Goal: Task Accomplishment & Management: Use online tool/utility

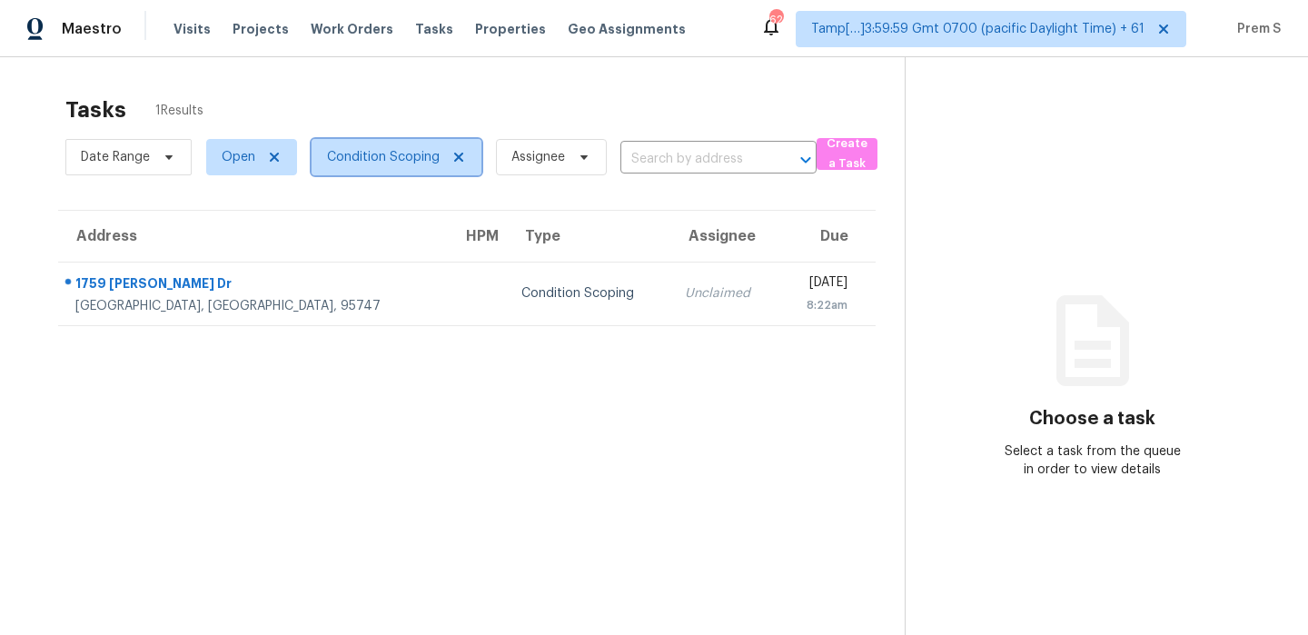
click at [369, 148] on span "Condition Scoping" at bounding box center [383, 157] width 113 height 18
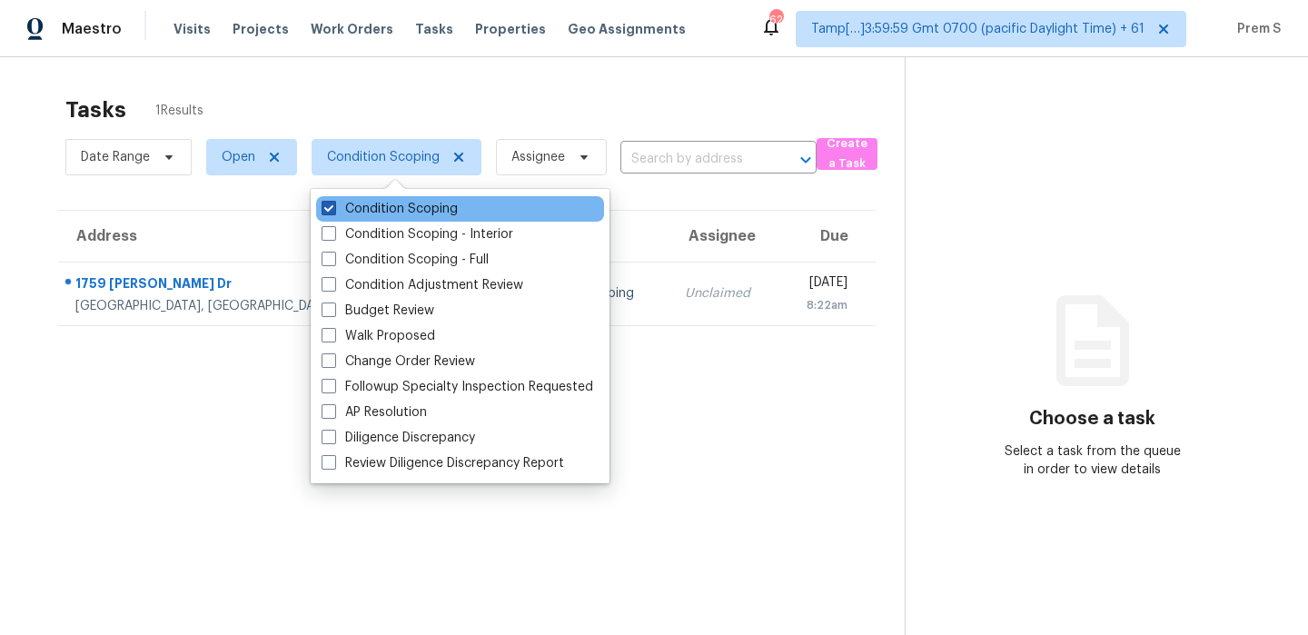
click at [379, 210] on label "Condition Scoping" at bounding box center [390, 209] width 136 height 18
click at [333, 210] on input "Condition Scoping" at bounding box center [328, 206] width 12 height 12
checkbox input "false"
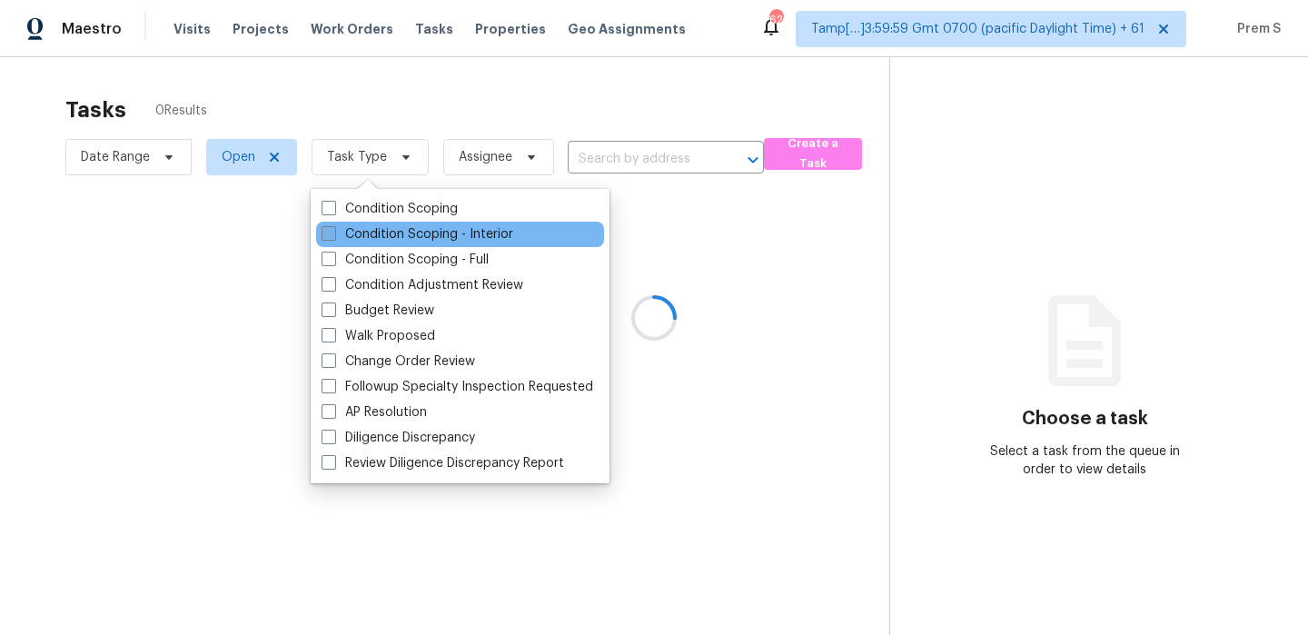
click at [371, 233] on label "Condition Scoping - Interior" at bounding box center [418, 234] width 192 height 18
click at [333, 233] on input "Condition Scoping - Interior" at bounding box center [328, 231] width 12 height 12
checkbox input "true"
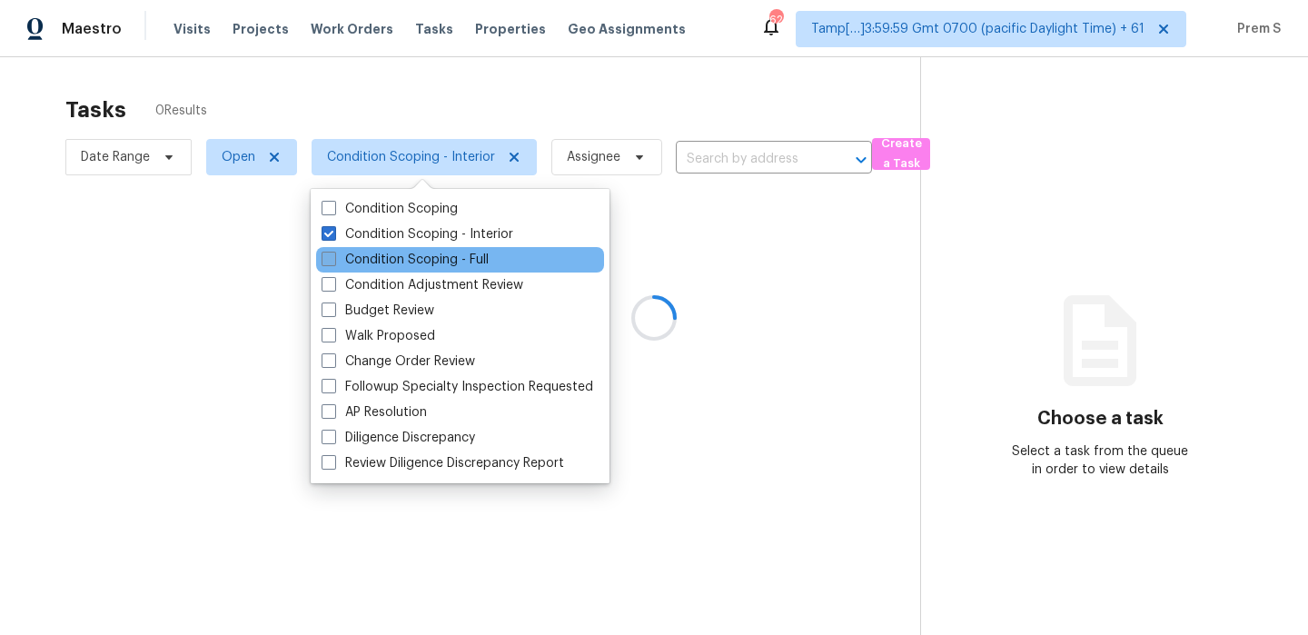
click at [365, 266] on label "Condition Scoping - Full" at bounding box center [405, 260] width 167 height 18
click at [333, 263] on input "Condition Scoping - Full" at bounding box center [328, 257] width 12 height 12
checkbox input "true"
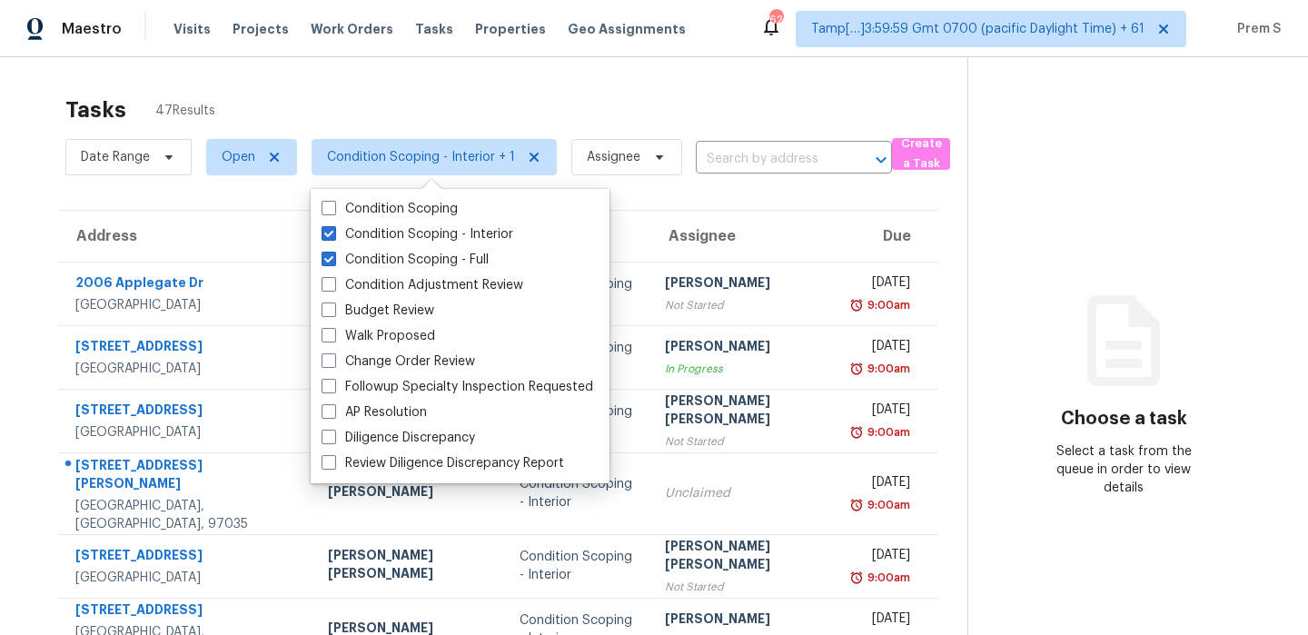
click at [726, 211] on th "Assignee" at bounding box center [746, 236] width 192 height 51
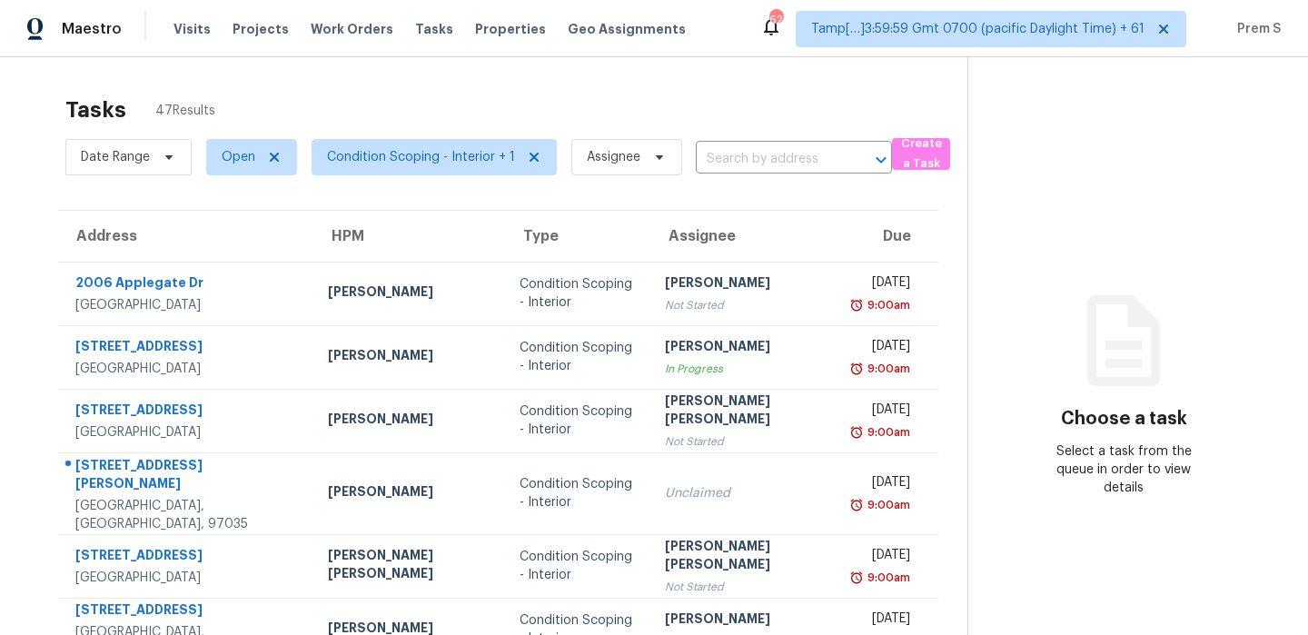
scroll to position [311, 0]
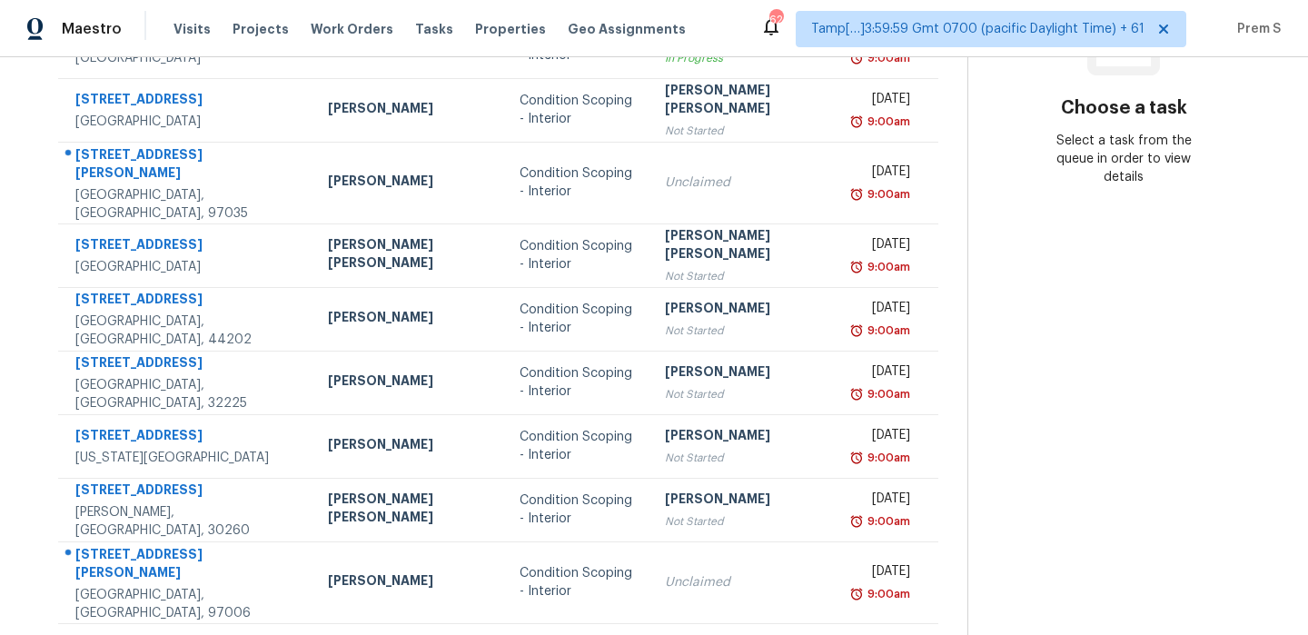
click at [544, 634] on icon at bounding box center [552, 647] width 16 height 16
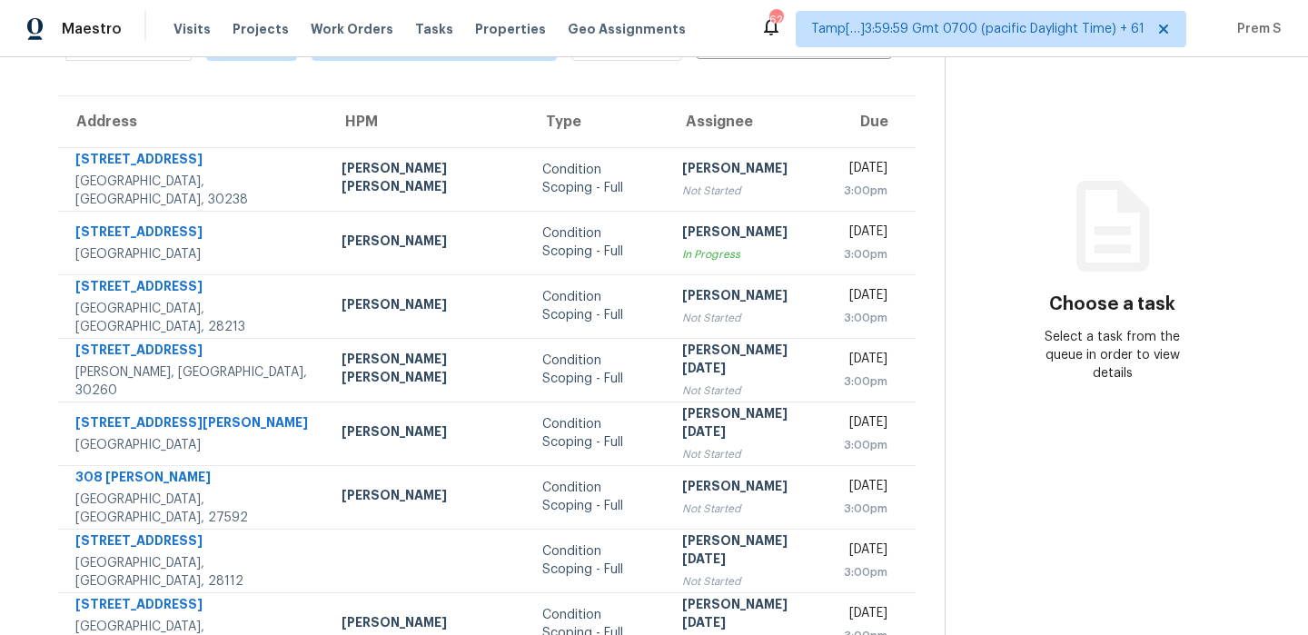
scroll to position [0, 0]
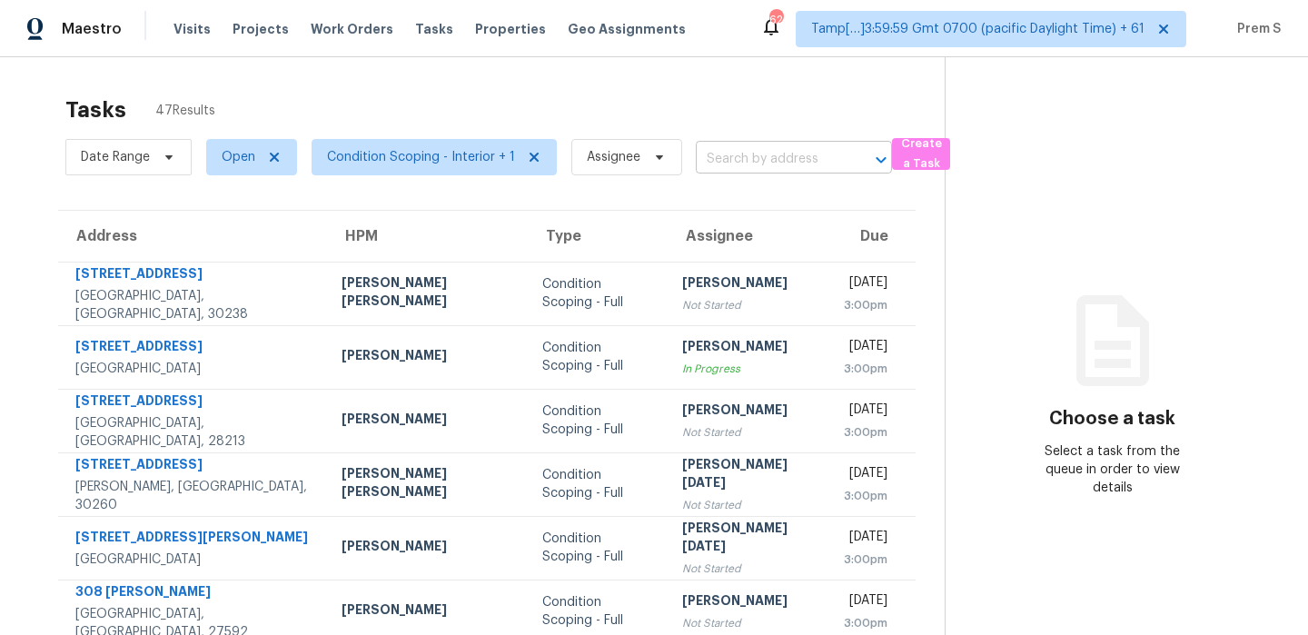
click at [736, 154] on input "text" at bounding box center [768, 159] width 145 height 28
paste input "[STREET_ADDRESS]"
type input "[STREET_ADDRESS]"
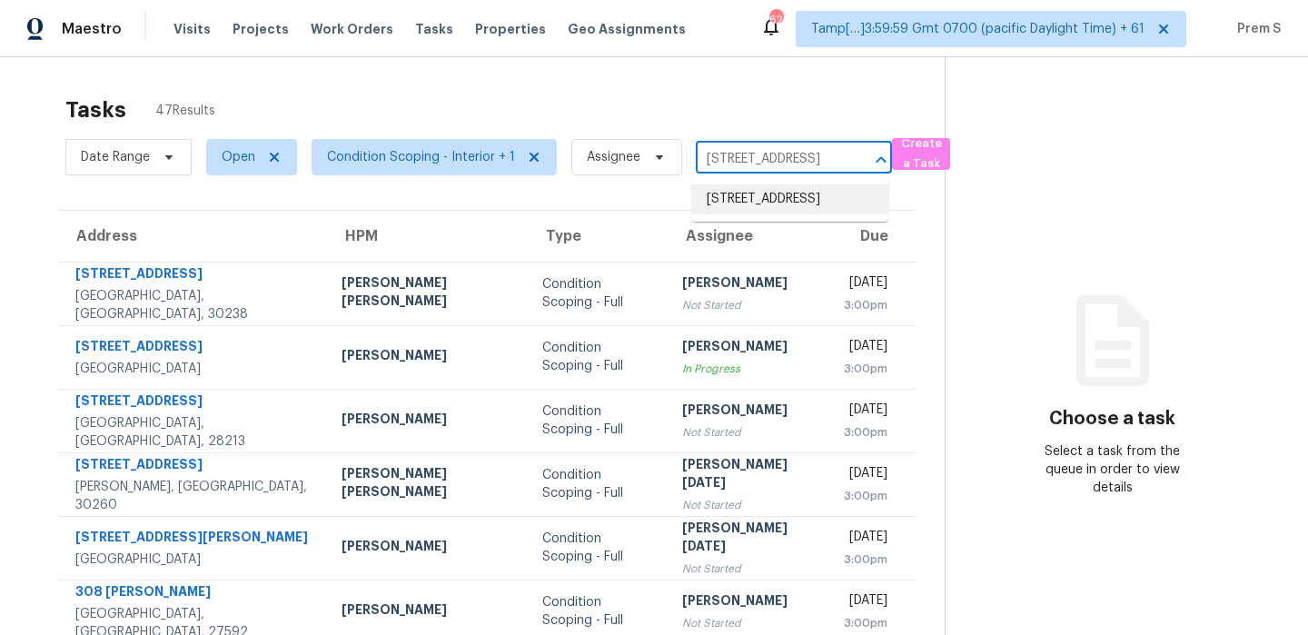
click at [758, 211] on li "[STREET_ADDRESS]" at bounding box center [790, 199] width 196 height 30
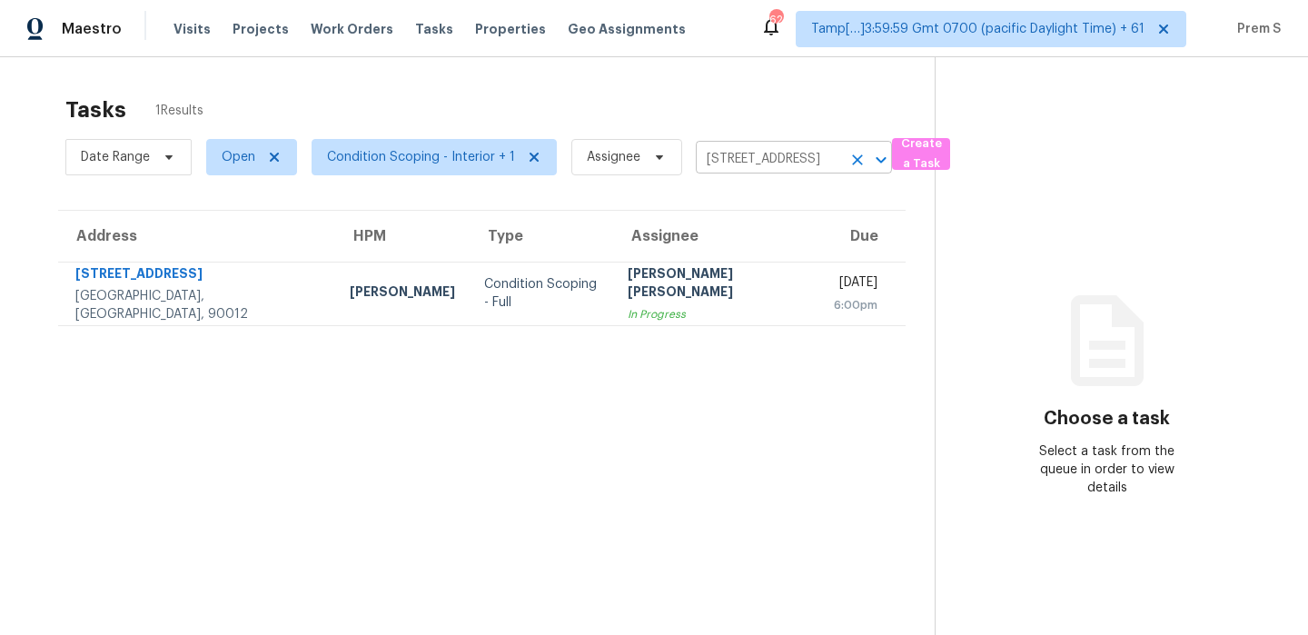
click at [852, 160] on icon "Clear" at bounding box center [857, 159] width 11 height 11
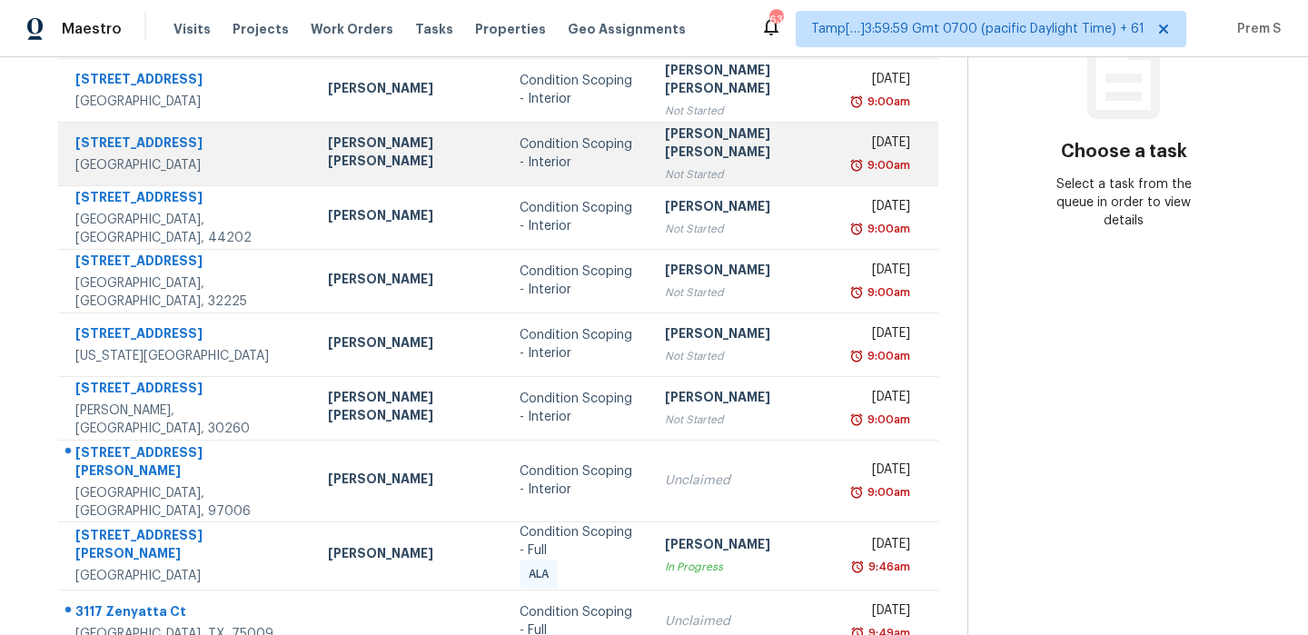
scroll to position [311, 0]
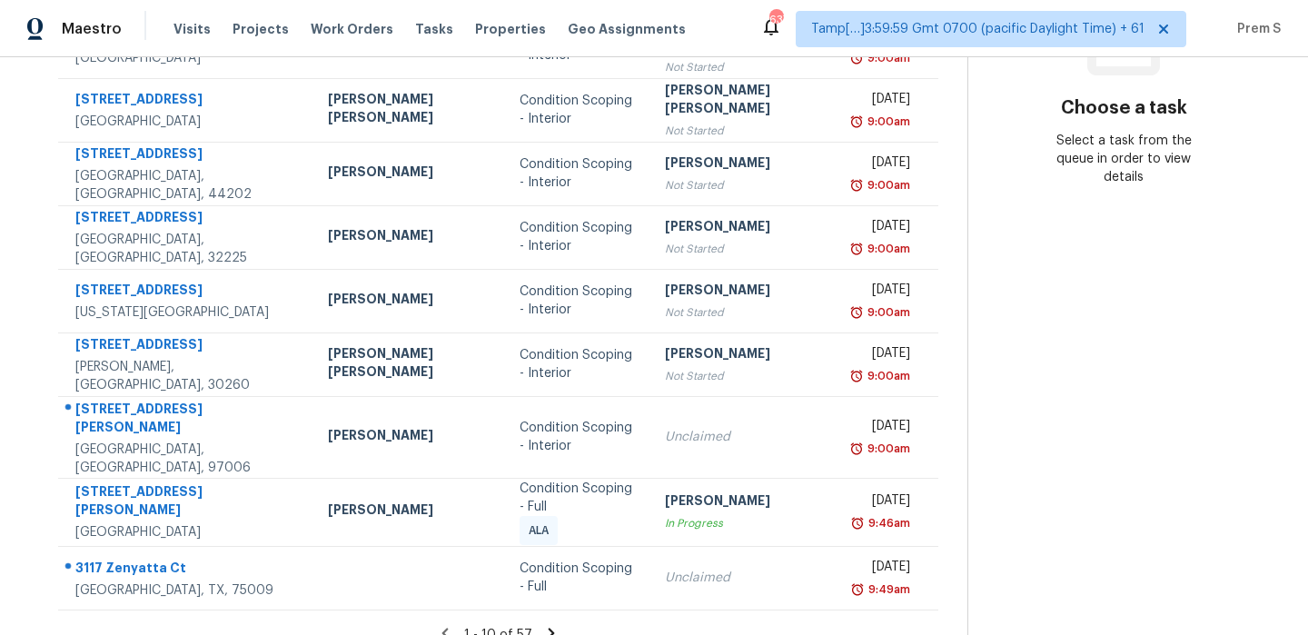
click at [549, 628] on icon at bounding box center [552, 633] width 6 height 10
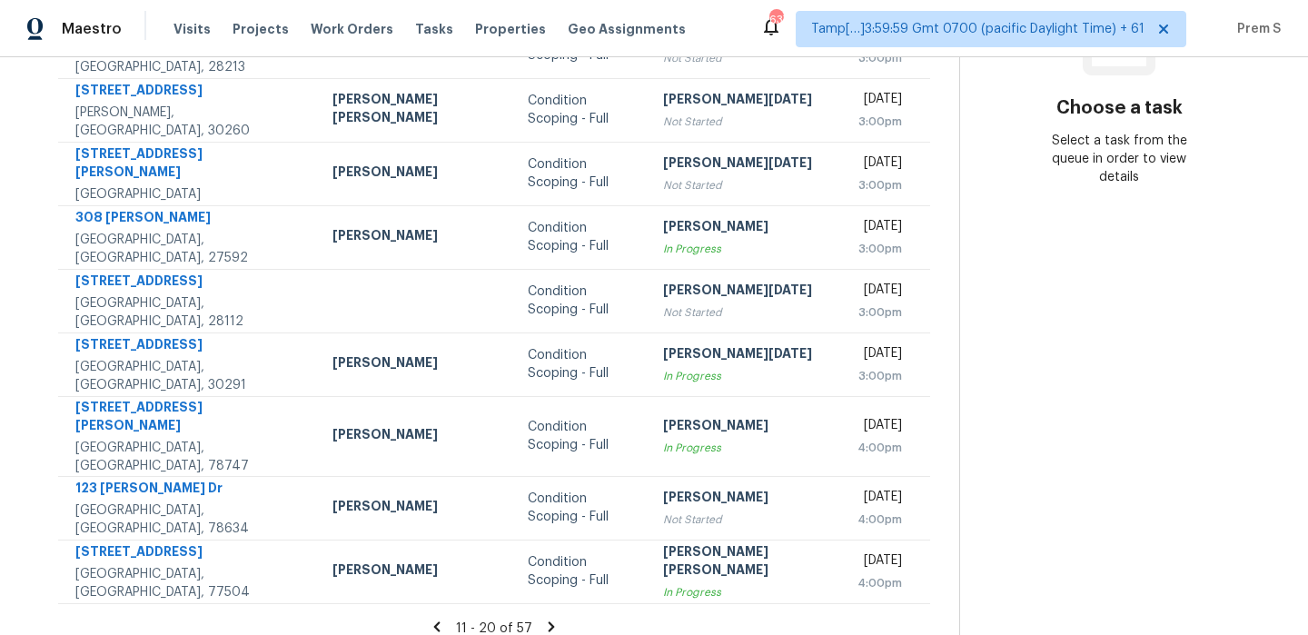
click at [543, 619] on icon at bounding box center [551, 627] width 16 height 16
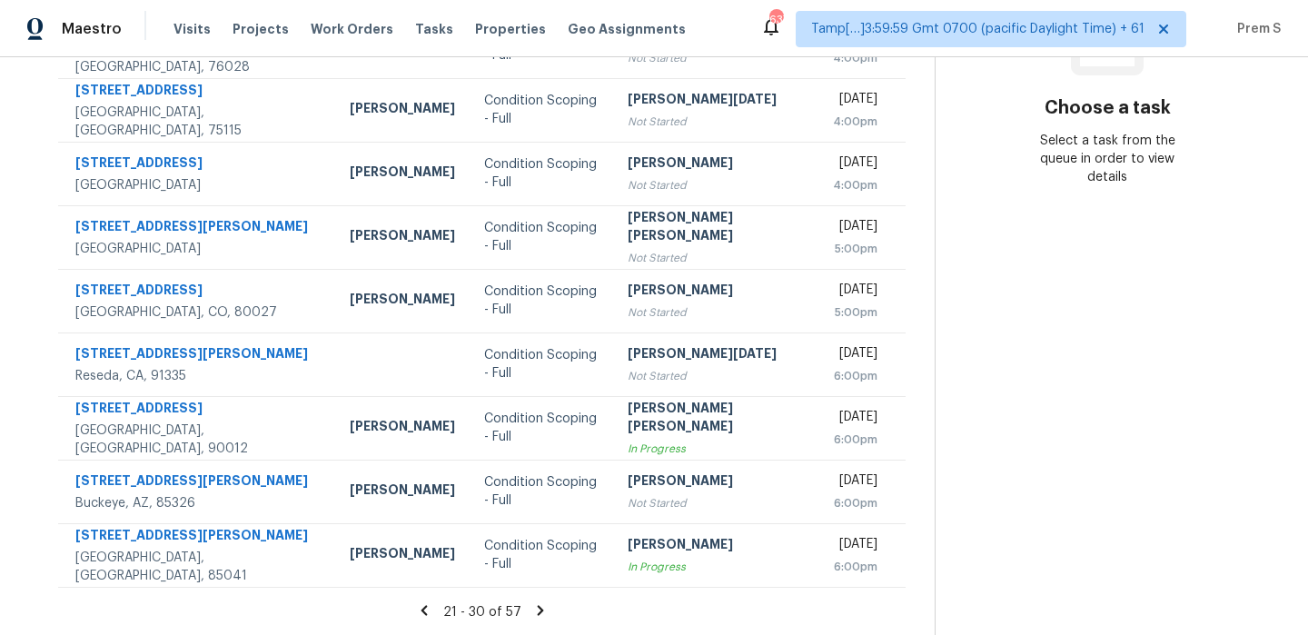
click at [532, 610] on icon at bounding box center [540, 610] width 16 height 16
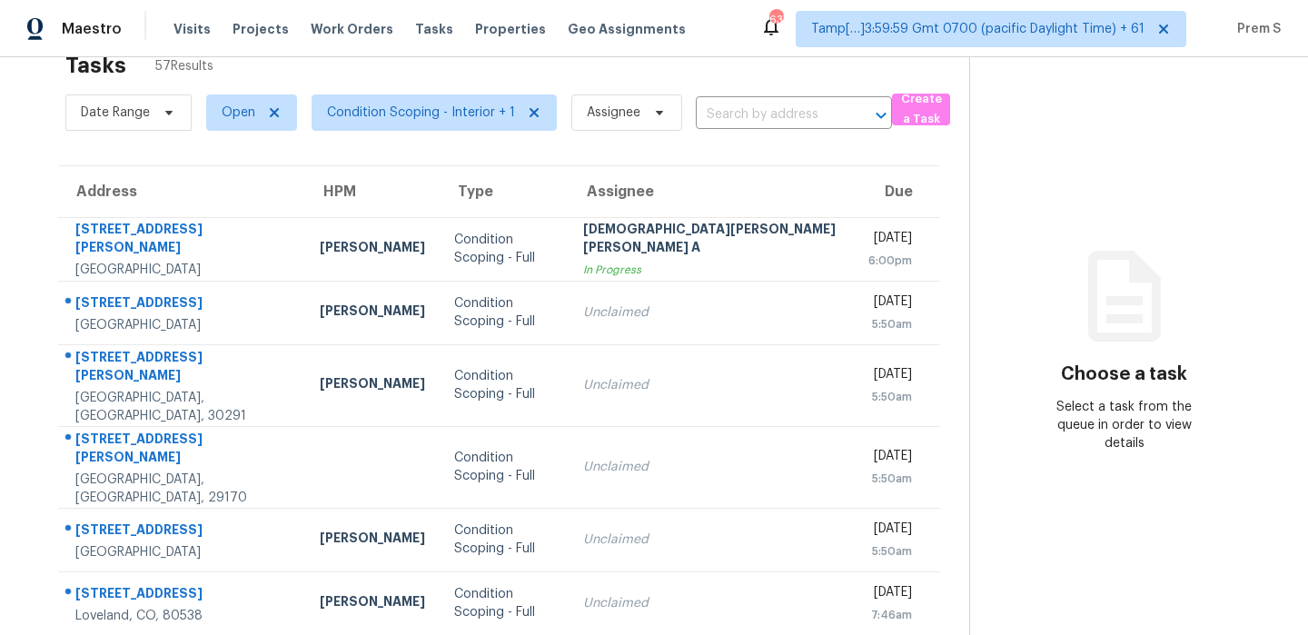
scroll to position [40, 0]
